Goal: Task Accomplishment & Management: Use online tool/utility

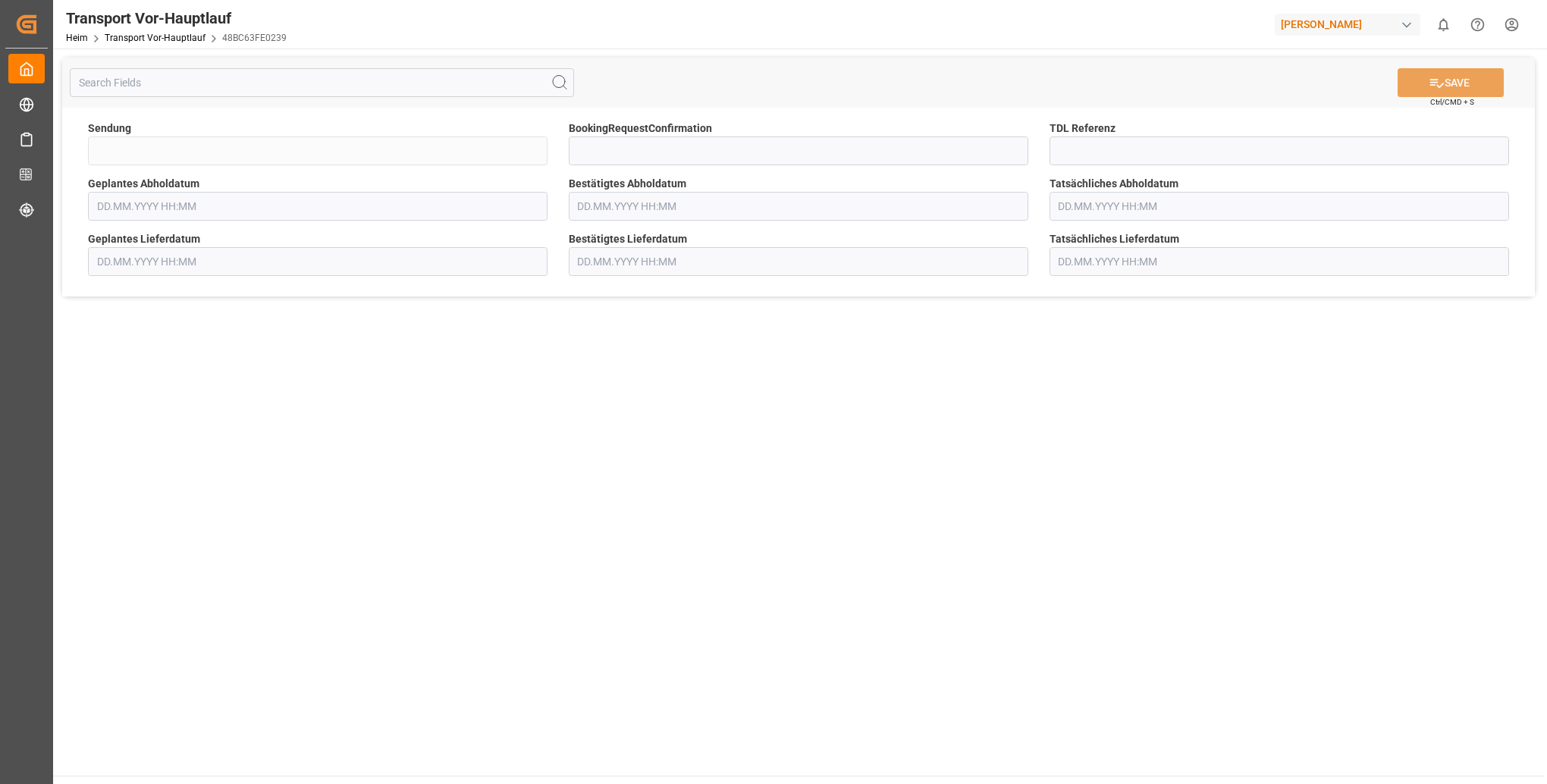
type input "FKA25-006374"
type input "[DATE] 00:00"
type input "10.10.2025 00:00"
click at [1263, 257] on input "text" at bounding box center [1279, 262] width 459 height 29
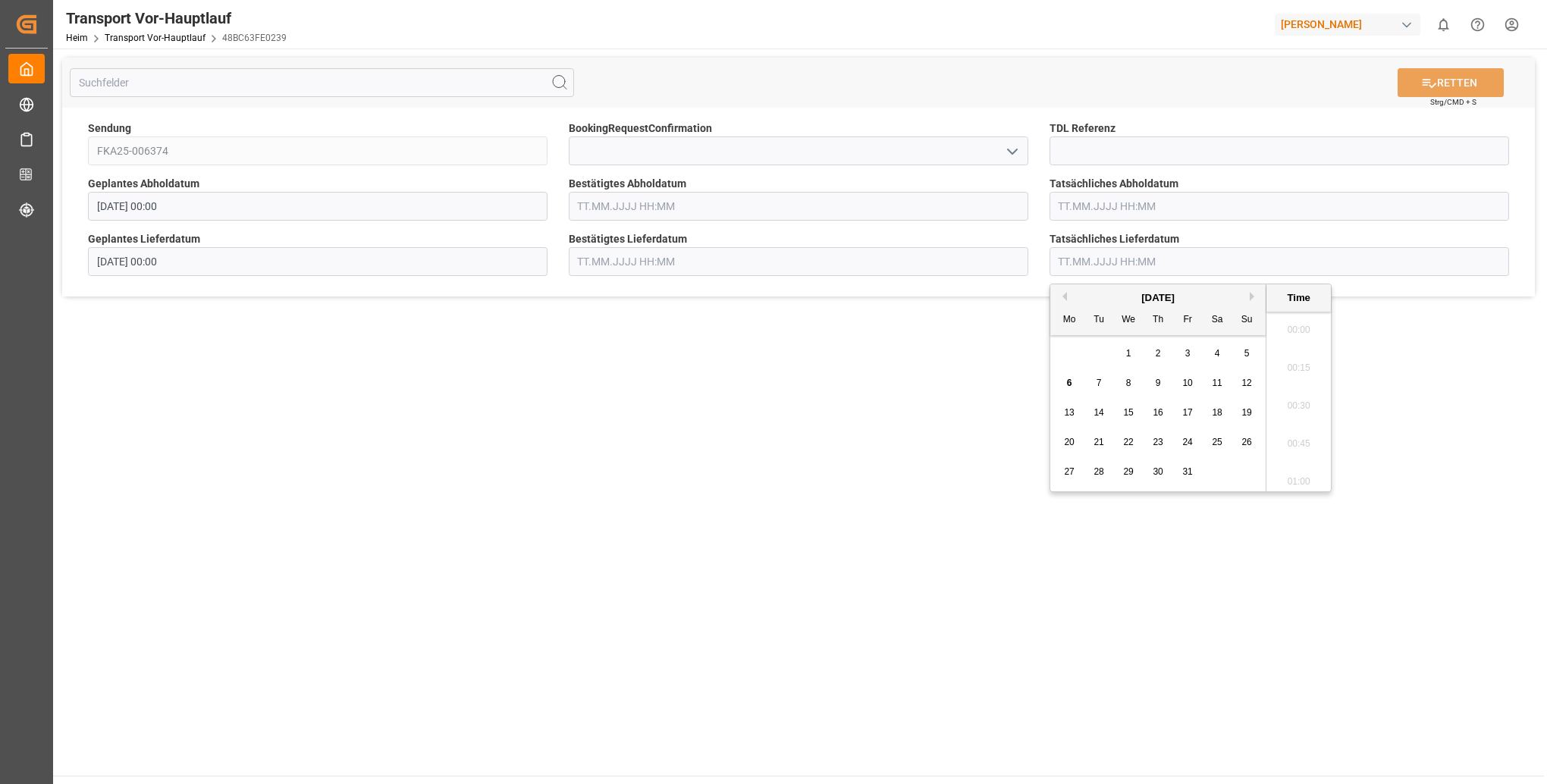
scroll to position [1635, 0]
click at [1310, 397] on ul "00:00 00:15 00:30 00:45 01:00 01:15 01:30 01:45 02:00 02:15 02:30 02:45 03:00 0…" at bounding box center [1299, 402] width 65 height 180
click at [1381, 401] on main "RETTEN Strg/CMD + S Sendung FKA25-006374 BookingRequestConfirmation TDL Referen…" at bounding box center [799, 412] width 1491 height 727
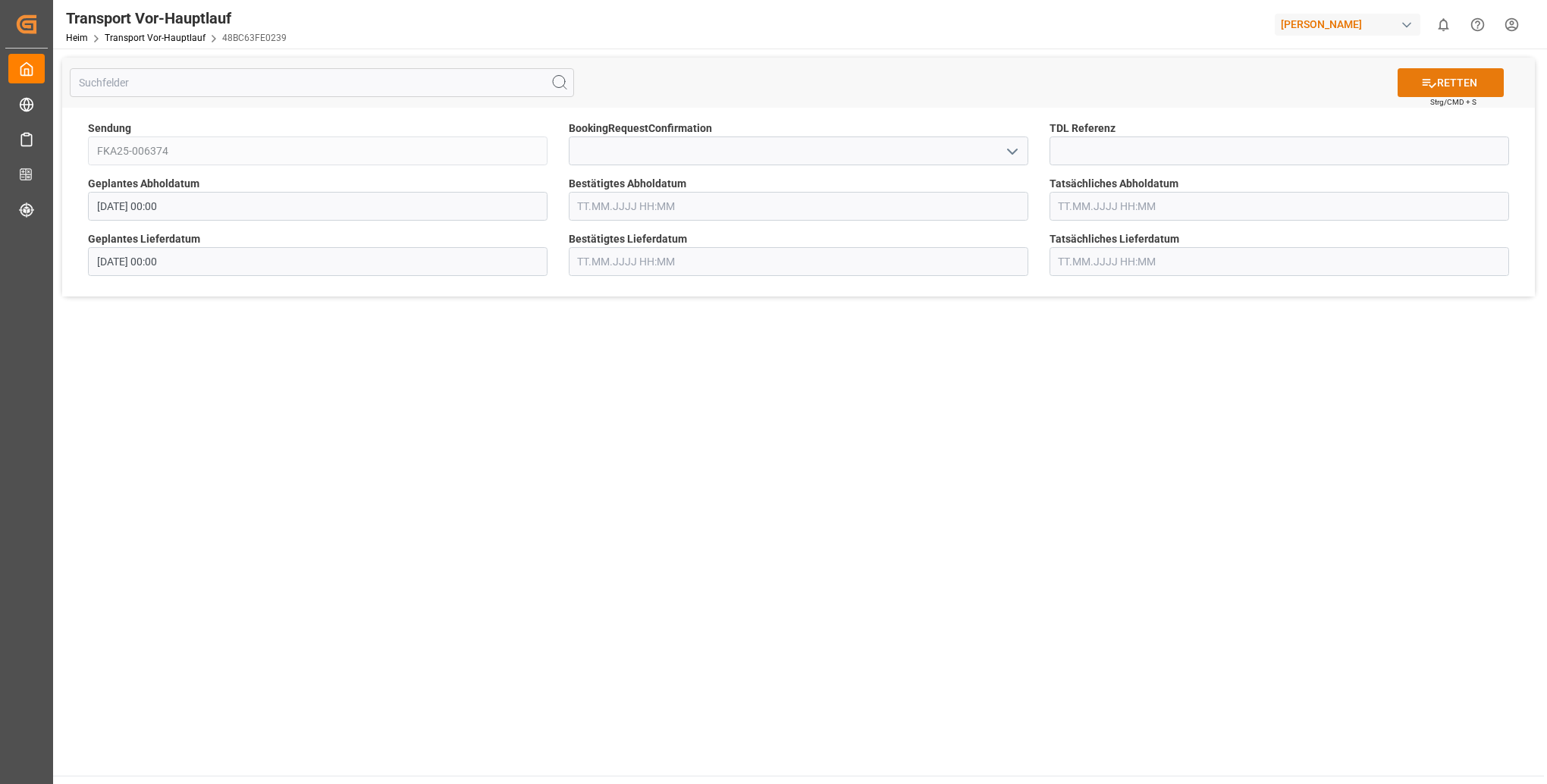
click at [1466, 88] on font "RETTEN" at bounding box center [1458, 83] width 41 height 16
type input "[DATE] 00:00"
click at [1293, 266] on input "text" at bounding box center [1279, 262] width 459 height 29
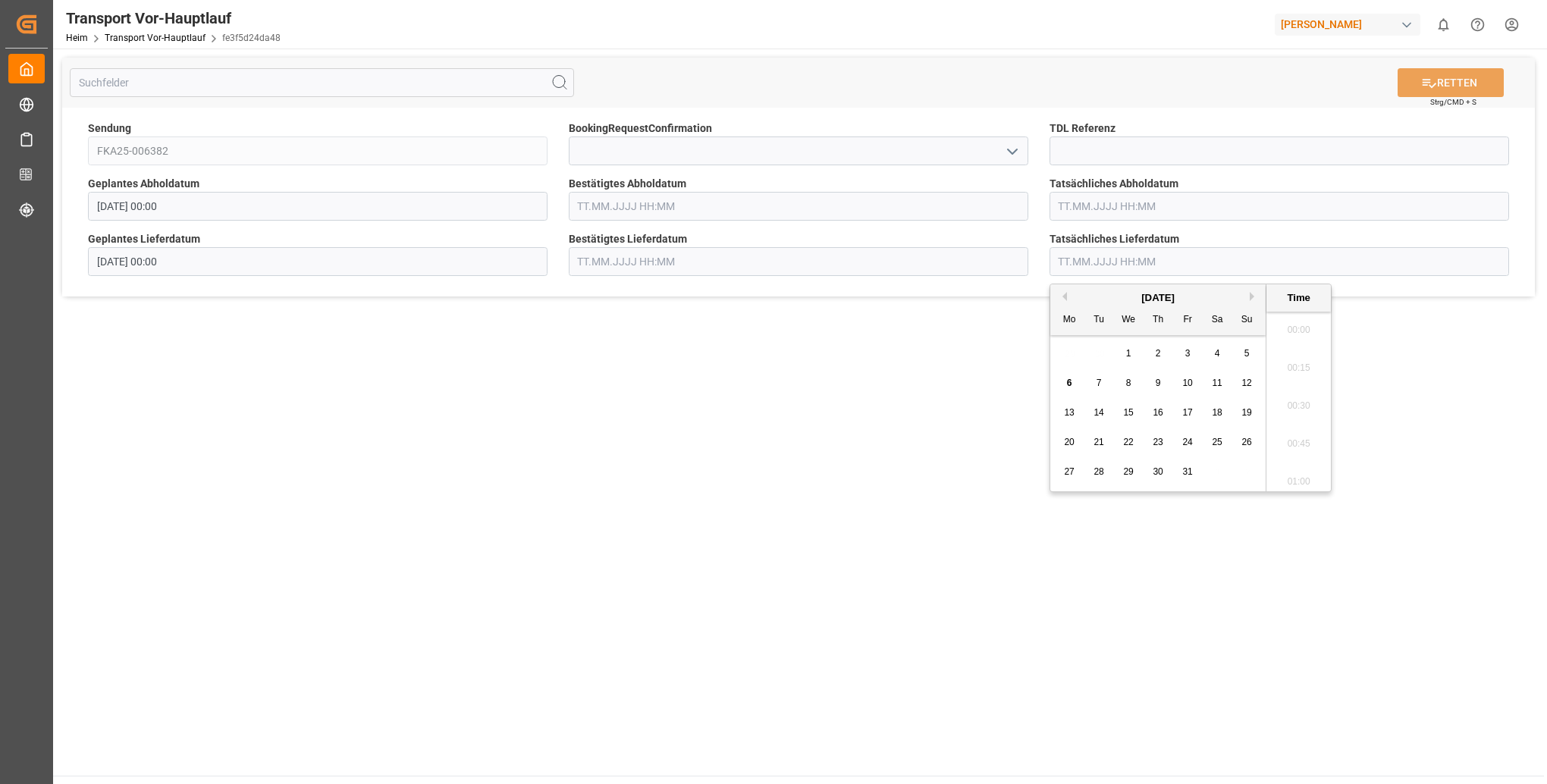
scroll to position [1673, 0]
drag, startPoint x: 1440, startPoint y: 428, endPoint x: 1445, endPoint y: 436, distance: 9.4
click at [1445, 436] on main "RETTEN Strg/CMD + S Sendung FKA25-006382 BookingRequestConfirmation TDL Referen…" at bounding box center [799, 412] width 1491 height 727
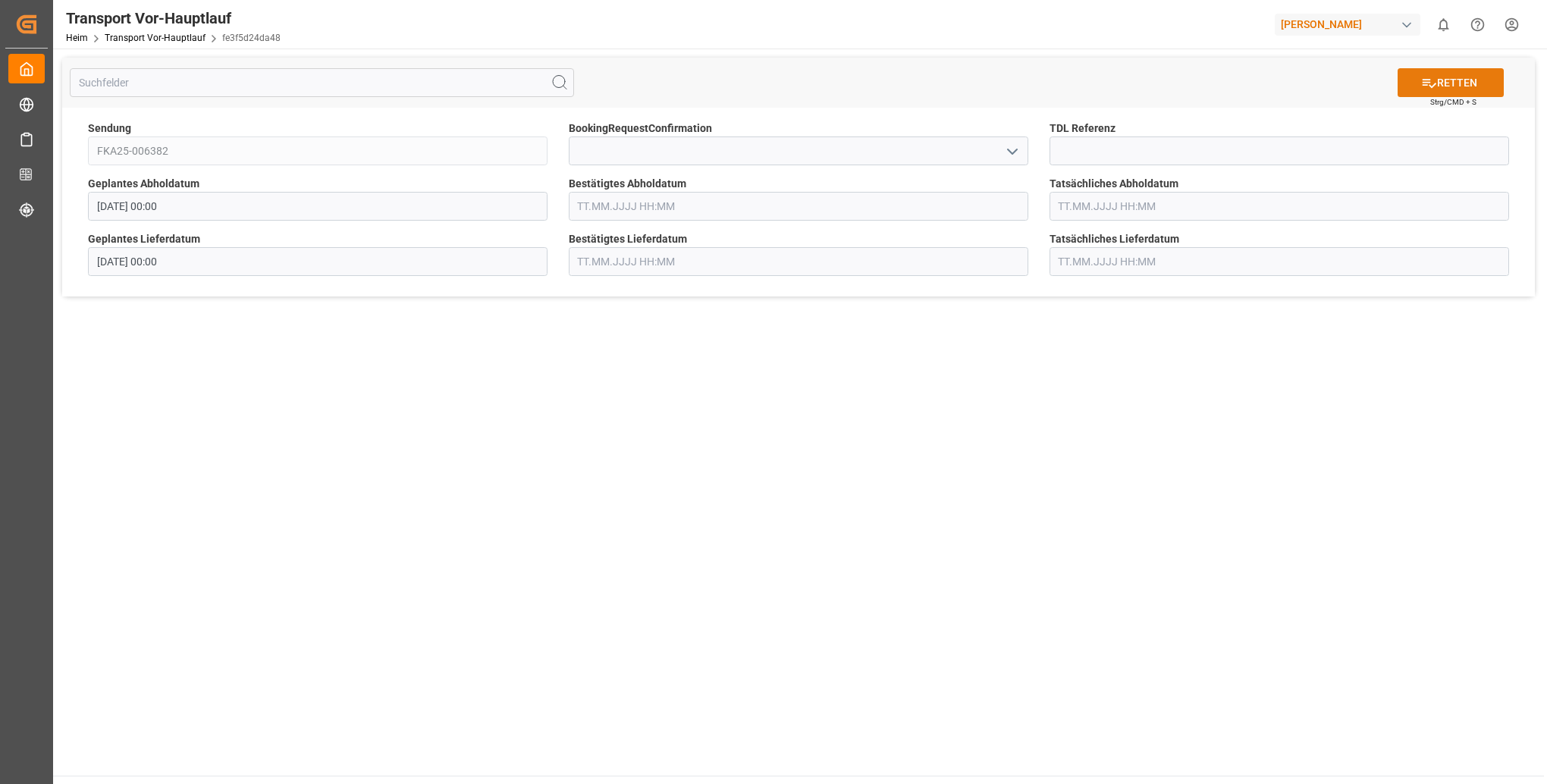
click at [1468, 82] on font "RETTEN" at bounding box center [1458, 83] width 41 height 16
click at [822, 249] on input "text" at bounding box center [798, 262] width 459 height 29
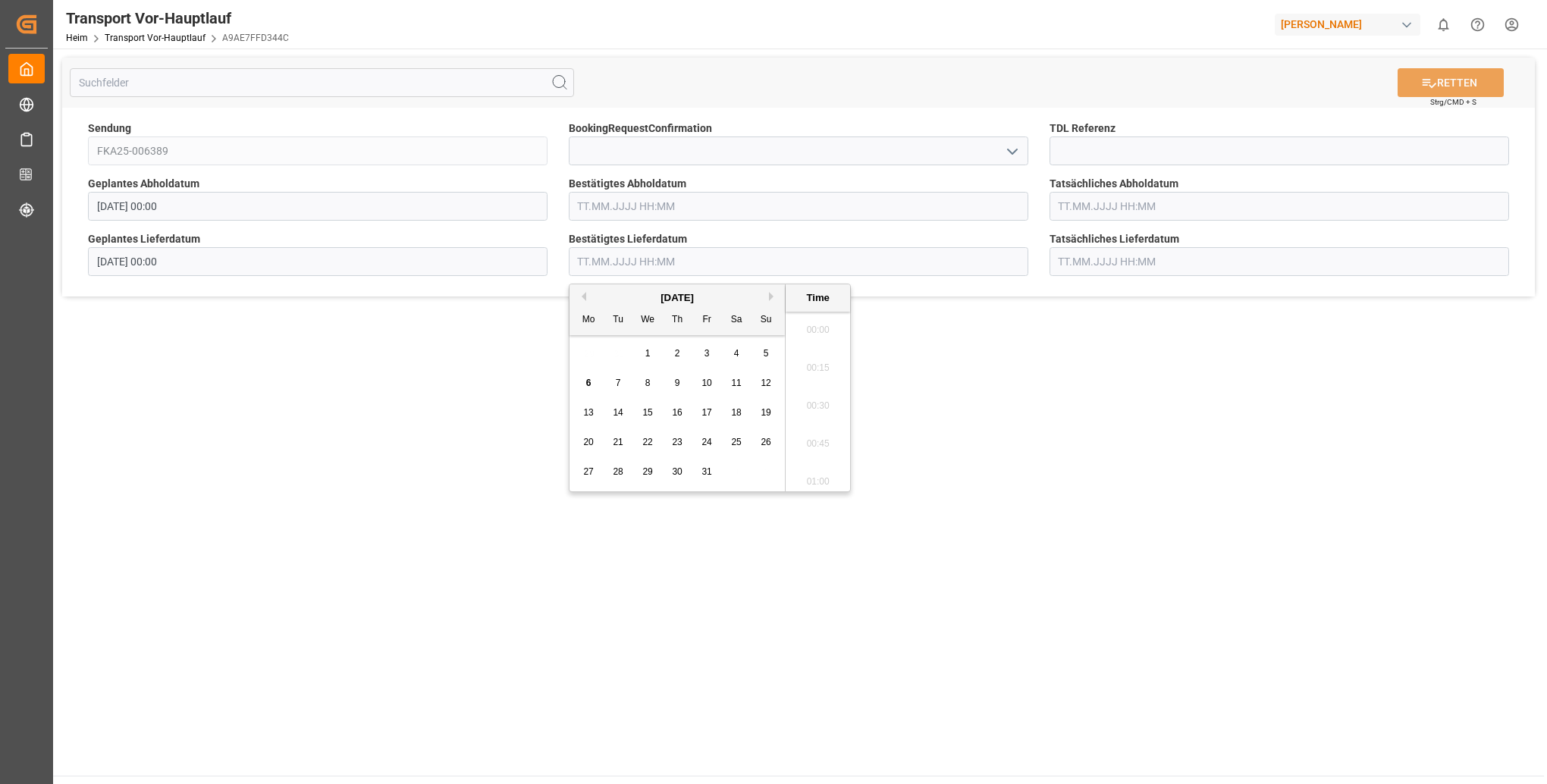
scroll to position [1711, 0]
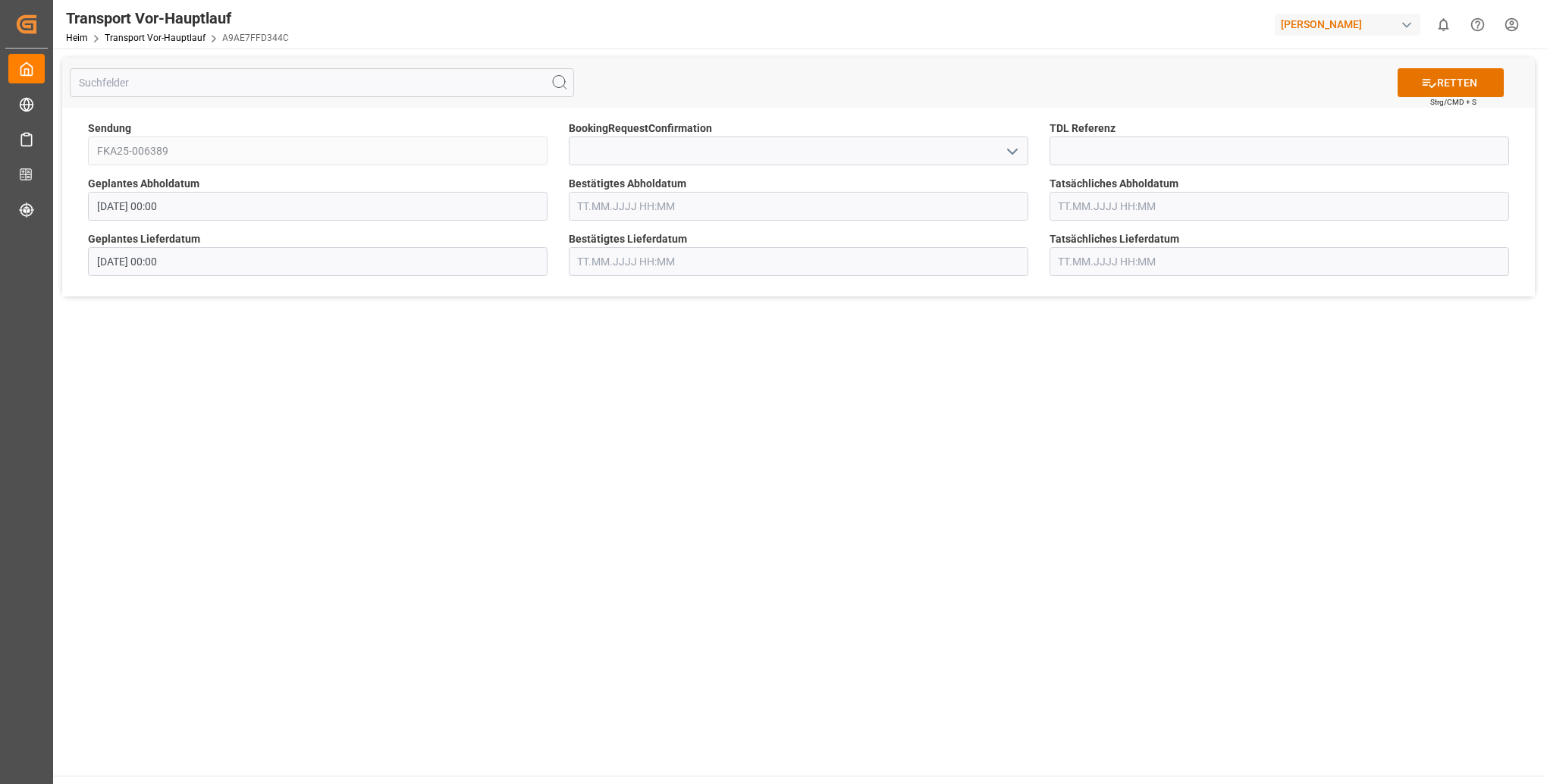
click at [1273, 450] on main "RETTEN Strg/CMD + S Sendung FKA25-006389 BookingRequestConfirmation TDL Referen…" at bounding box center [799, 412] width 1491 height 727
click at [1464, 86] on font "RETTEN" at bounding box center [1458, 83] width 41 height 16
